Goal: Book appointment/travel/reservation

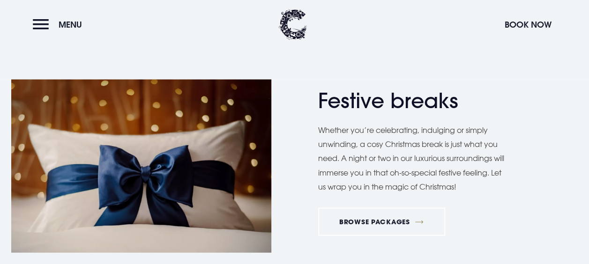
scroll to position [1123, 0]
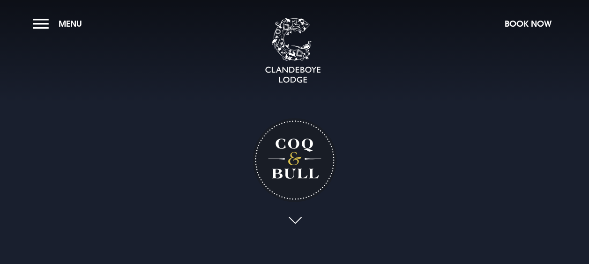
click at [59, 9] on section "Coq & Bull Your browser does not support the video tag." at bounding box center [294, 132] width 589 height 264
